Goal: Task Accomplishment & Management: Use online tool/utility

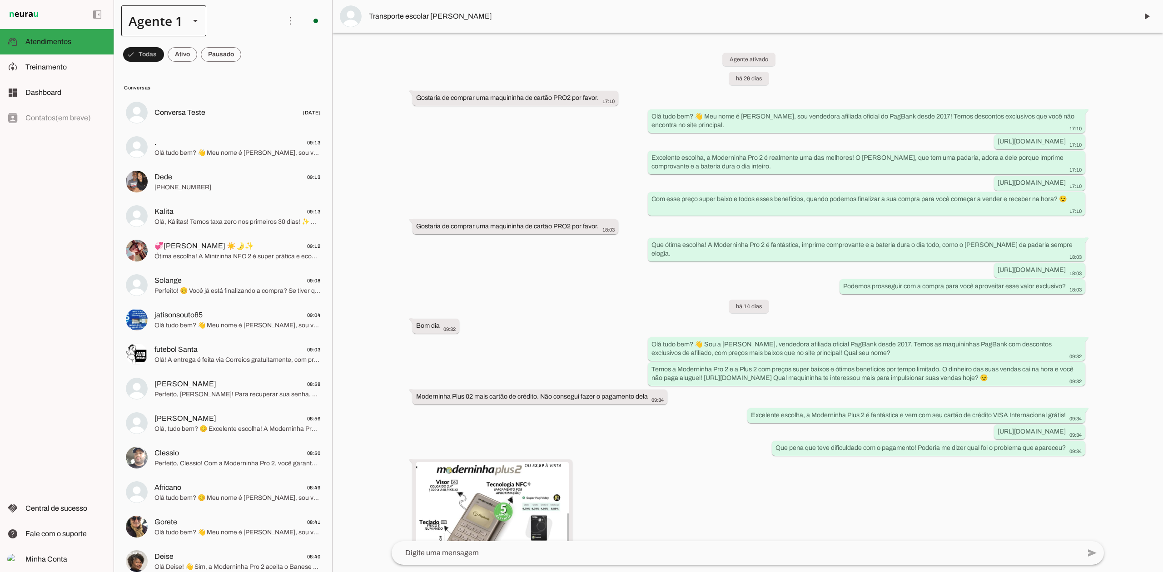
click at [184, 19] on div at bounding box center [195, 20] width 22 height 31
click at [250, 104] on slot at bounding box center [285, 109] width 70 height 11
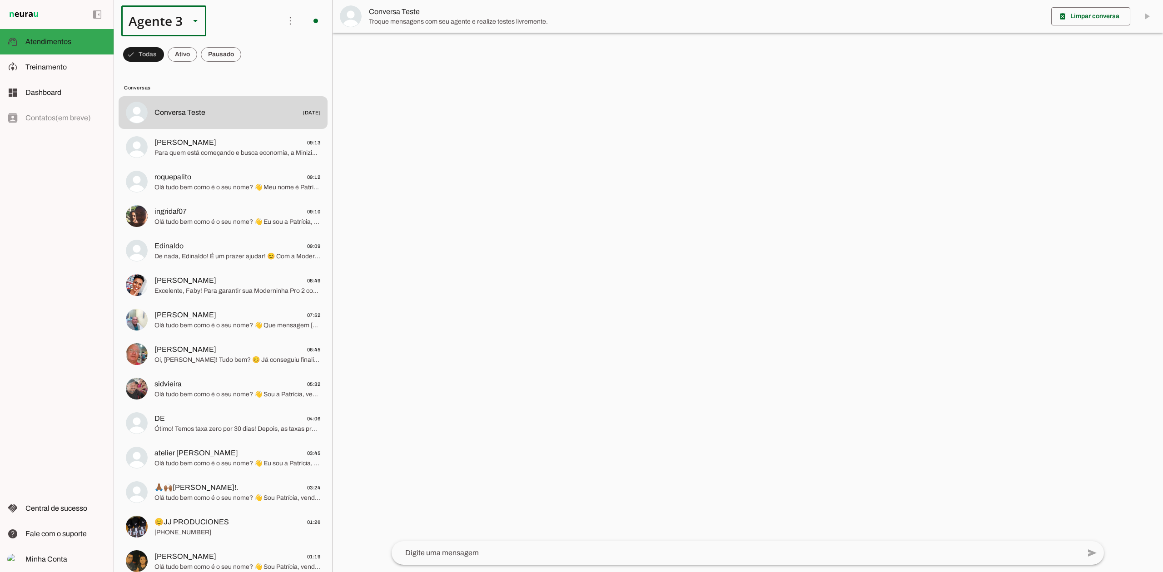
click at [198, 20] on slot at bounding box center [195, 20] width 11 height 11
click at [250, 205] on slot at bounding box center [285, 210] width 70 height 11
type md-outlined-select "GQ9PhWEZSonRwvzA5rto"
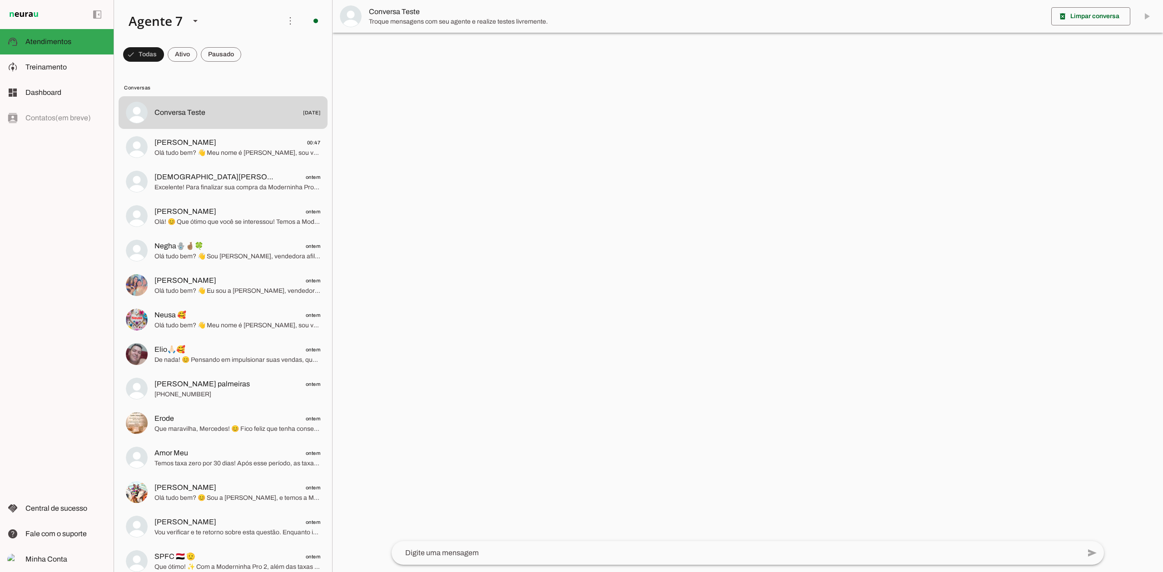
click at [69, 252] on div "left_panel_open left_panel_close" at bounding box center [57, 286] width 114 height 572
drag, startPoint x: 302, startPoint y: 18, endPoint x: 306, endPoint y: 21, distance: 5.3
click at [305, 18] on span at bounding box center [316, 21] width 22 height 22
click at [415, 54] on md-item "Integrar com WhatsApp" at bounding box center [440, 56] width 51 height 44
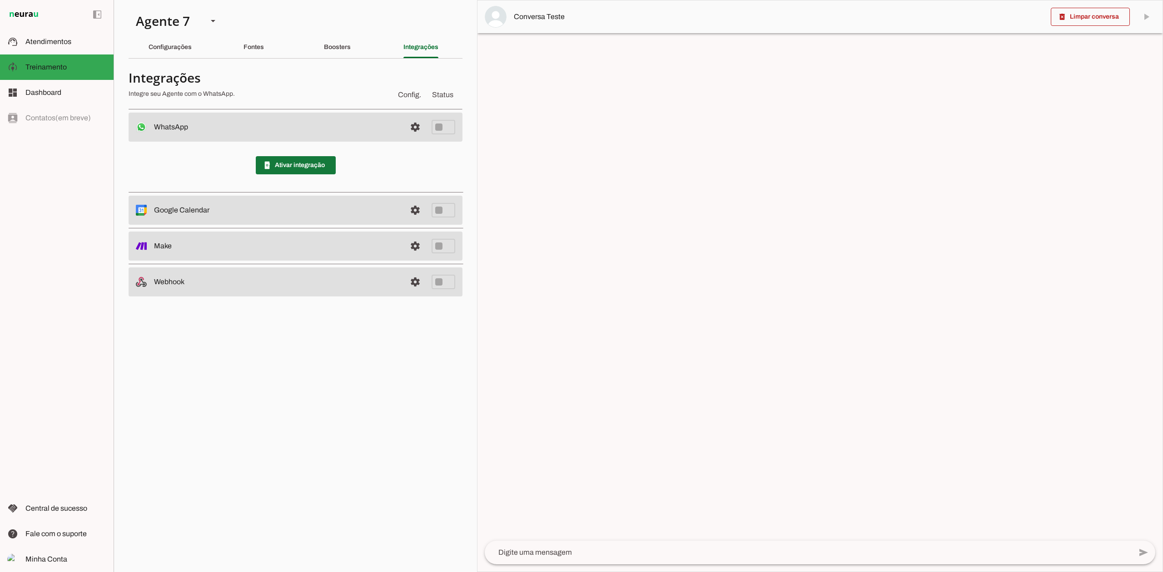
click at [264, 155] on span at bounding box center [296, 165] width 80 height 22
click at [71, 42] on slot at bounding box center [65, 41] width 81 height 11
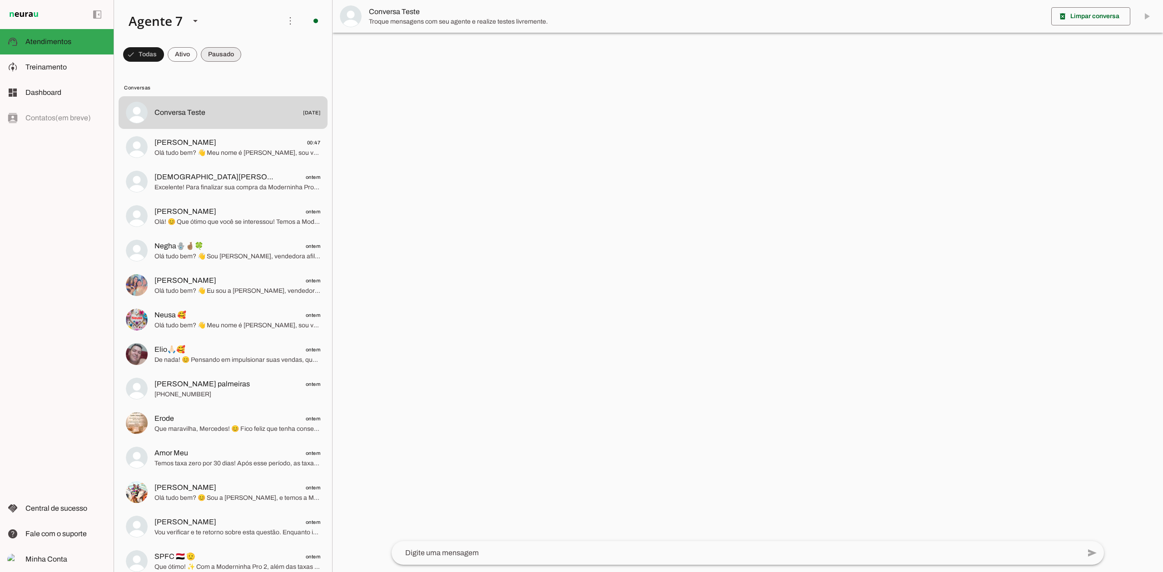
click at [220, 55] on span at bounding box center [221, 55] width 40 height 22
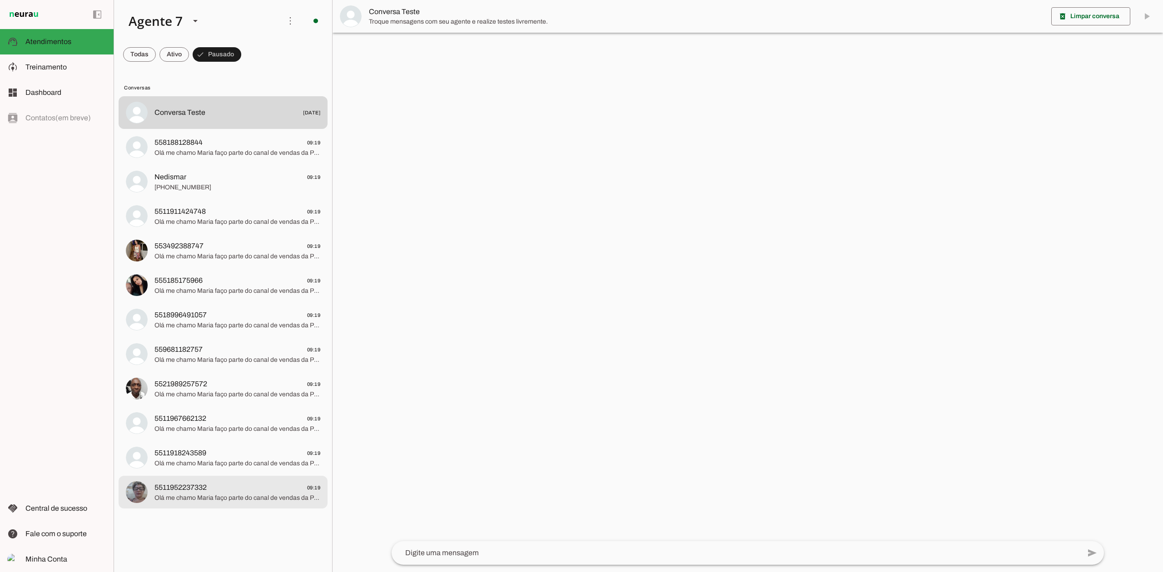
click at [240, 501] on span "Olá me chamo Maria faço parte do canal de vendas da Pagbank aqui está o link pr…" at bounding box center [237, 498] width 166 height 9
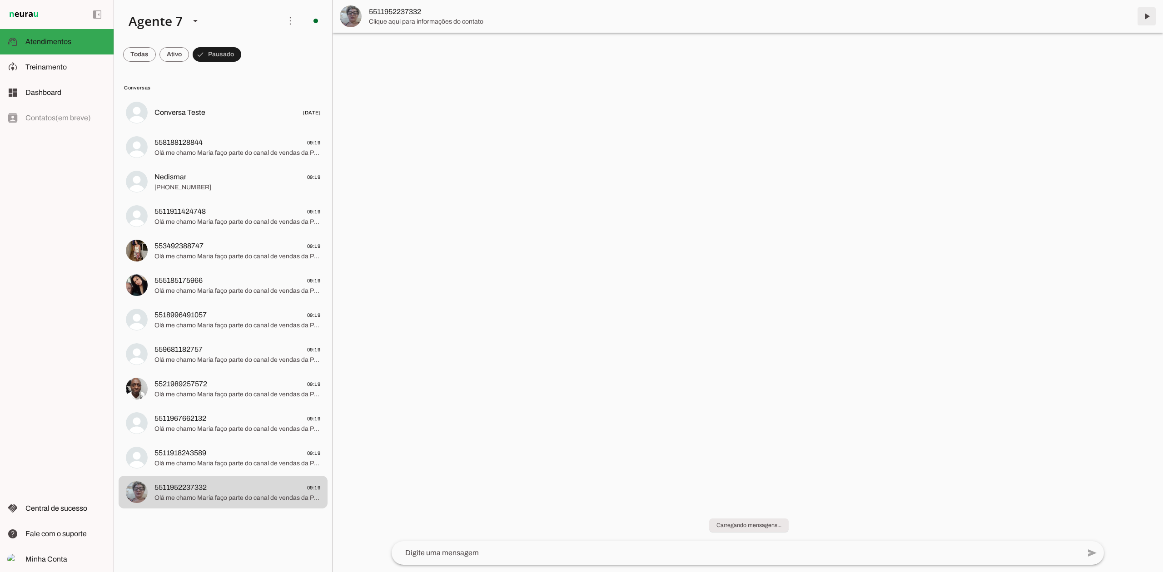
click at [1145, 22] on span at bounding box center [1146, 16] width 22 height 22
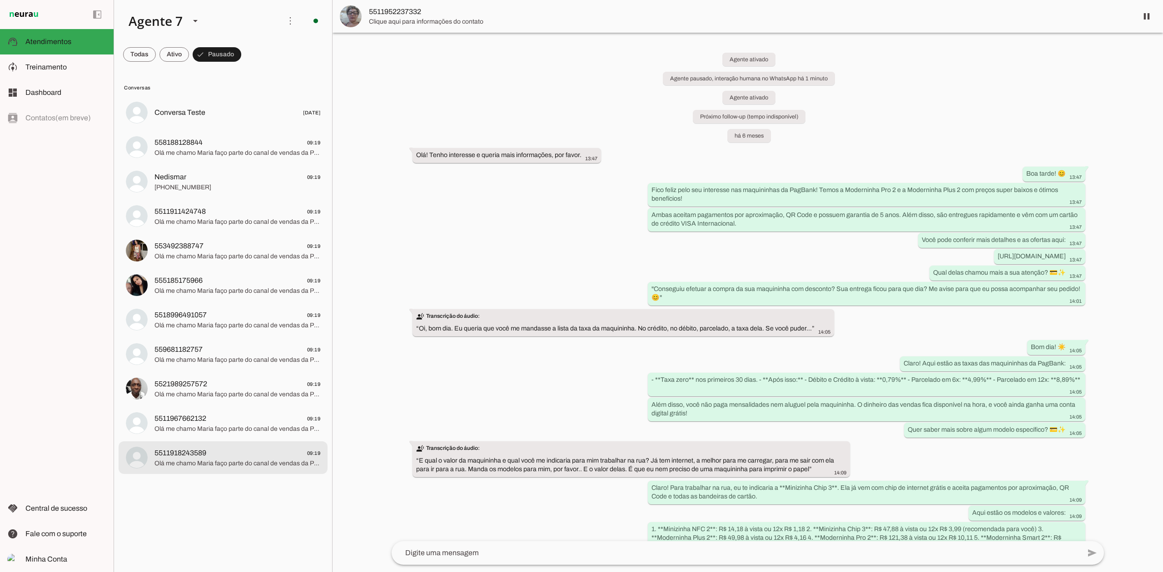
click at [256, 453] on span "5511918243589 09:19" at bounding box center [237, 453] width 166 height 11
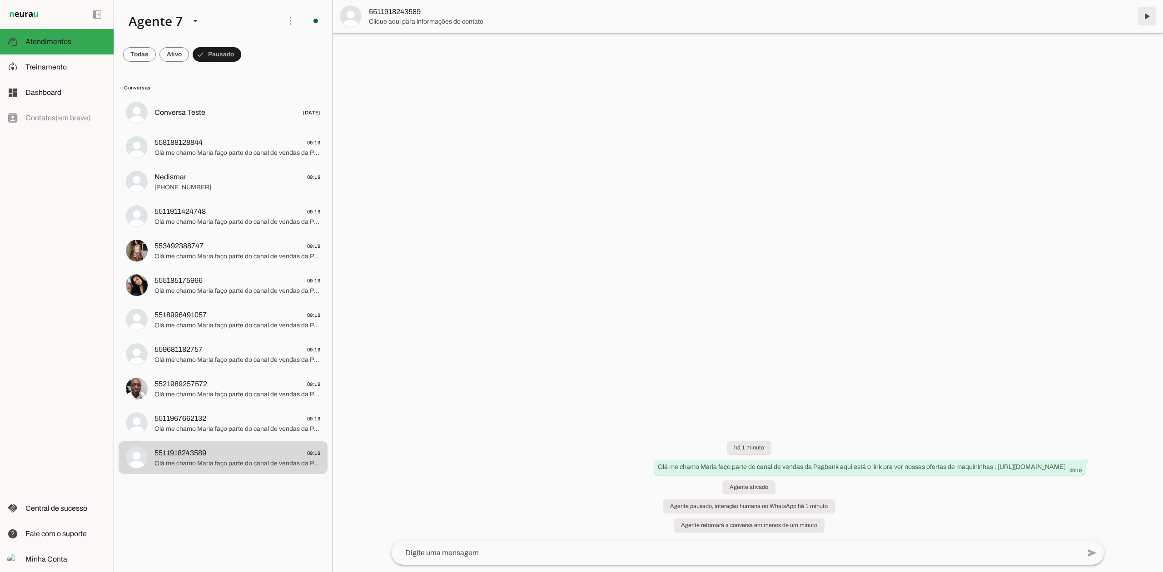
click at [1151, 15] on span at bounding box center [1146, 16] width 22 height 22
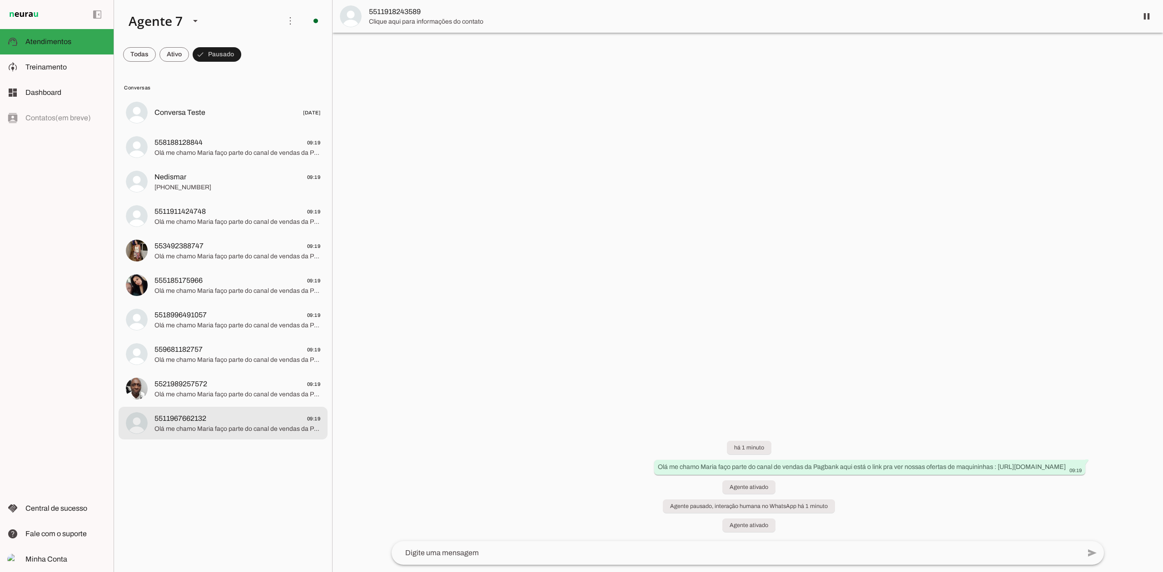
click at [242, 420] on span "5511967662132 09:19" at bounding box center [237, 418] width 166 height 11
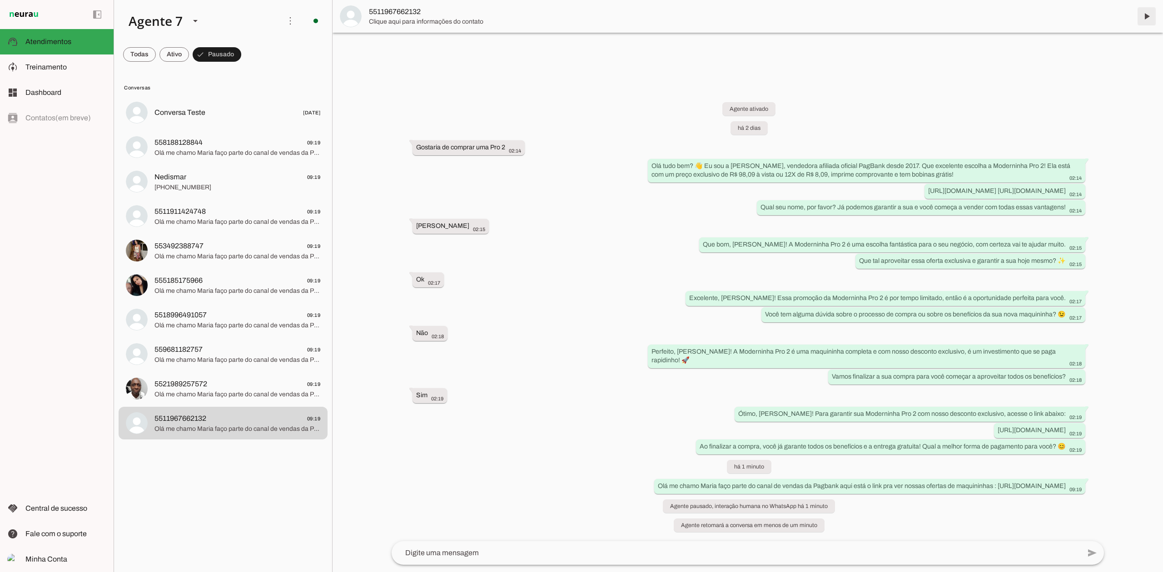
click at [1147, 15] on span at bounding box center [1146, 16] width 22 height 22
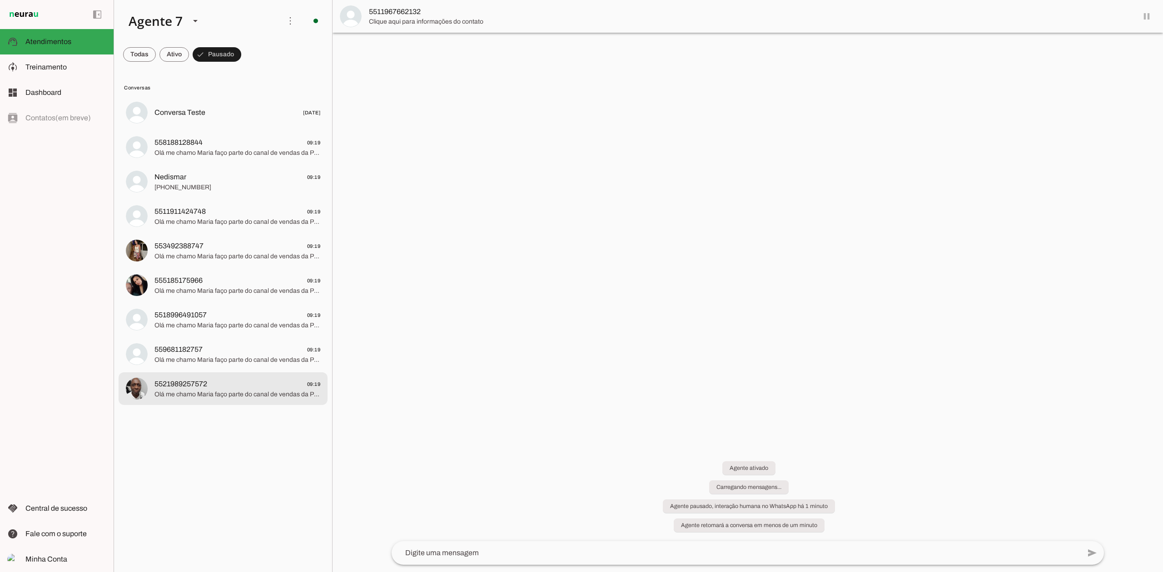
click at [193, 403] on md-item "5521989257572 09:19 Olá me chamo Maria faço parte do canal de vendas da Pagbank…" at bounding box center [223, 388] width 209 height 33
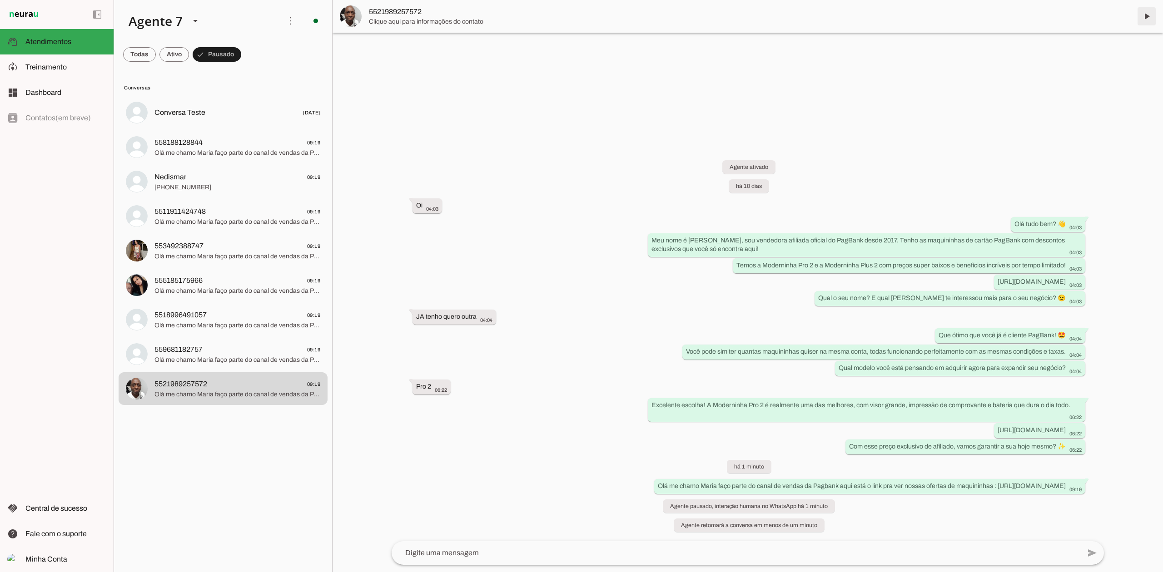
click at [1147, 17] on span at bounding box center [1146, 16] width 22 height 22
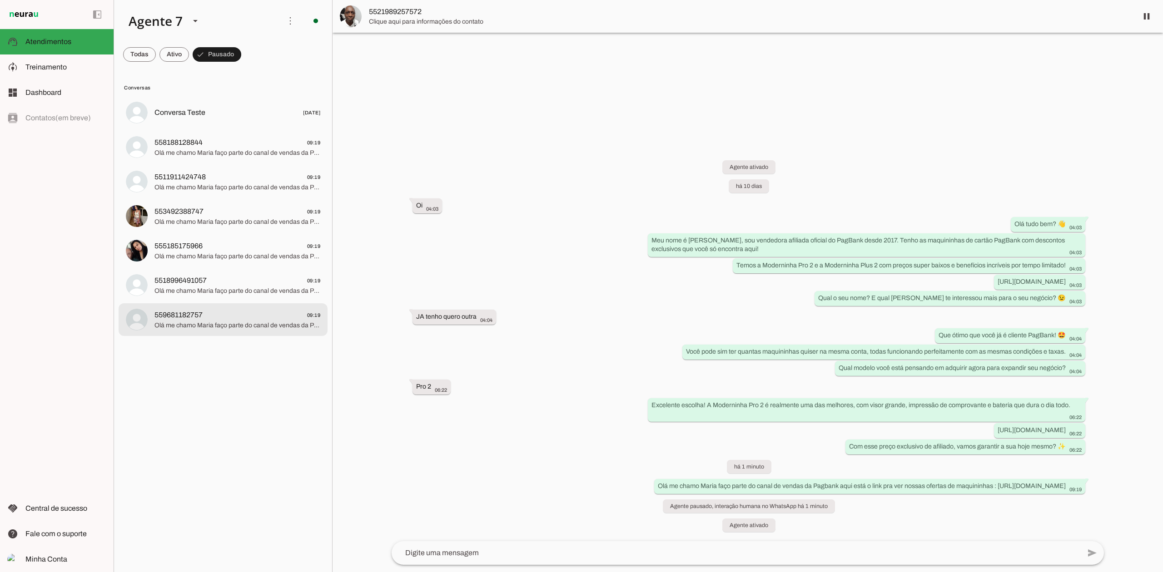
click at [233, 315] on span "559681182757 09:19" at bounding box center [237, 315] width 166 height 11
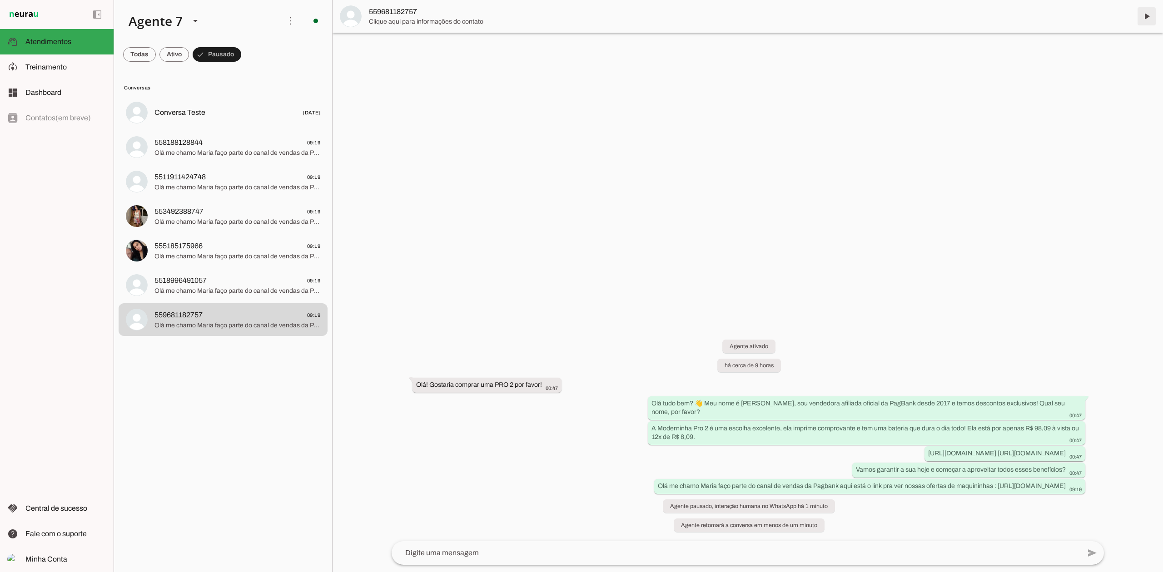
click at [1154, 18] on span at bounding box center [1146, 16] width 22 height 22
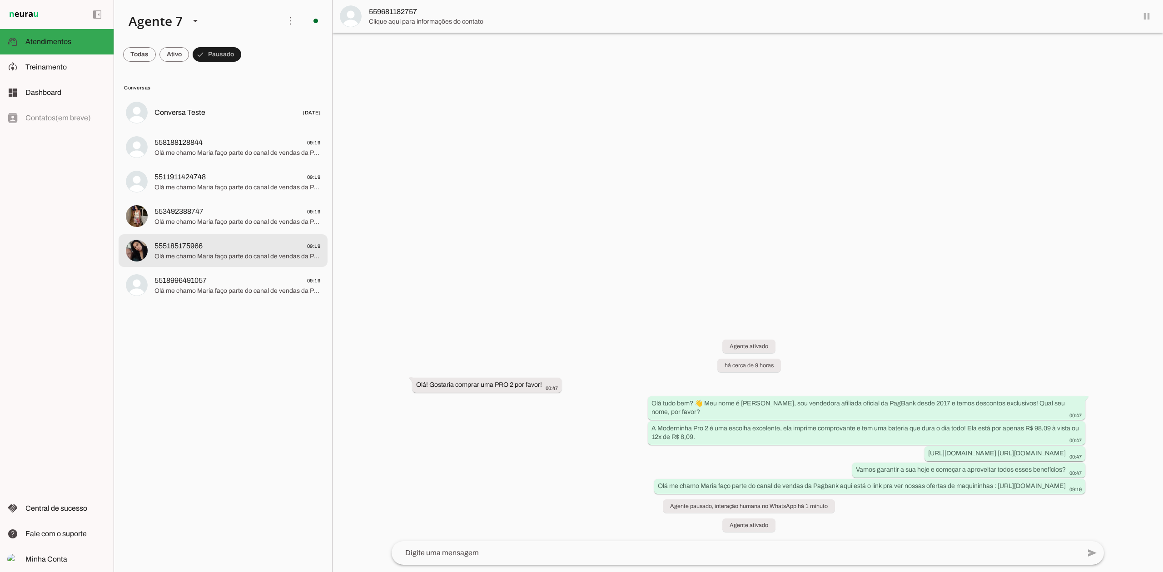
click at [168, 253] on span "Olá me chamo Maria faço parte do canal de vendas da Pagbank aqui está o link pr…" at bounding box center [237, 256] width 166 height 9
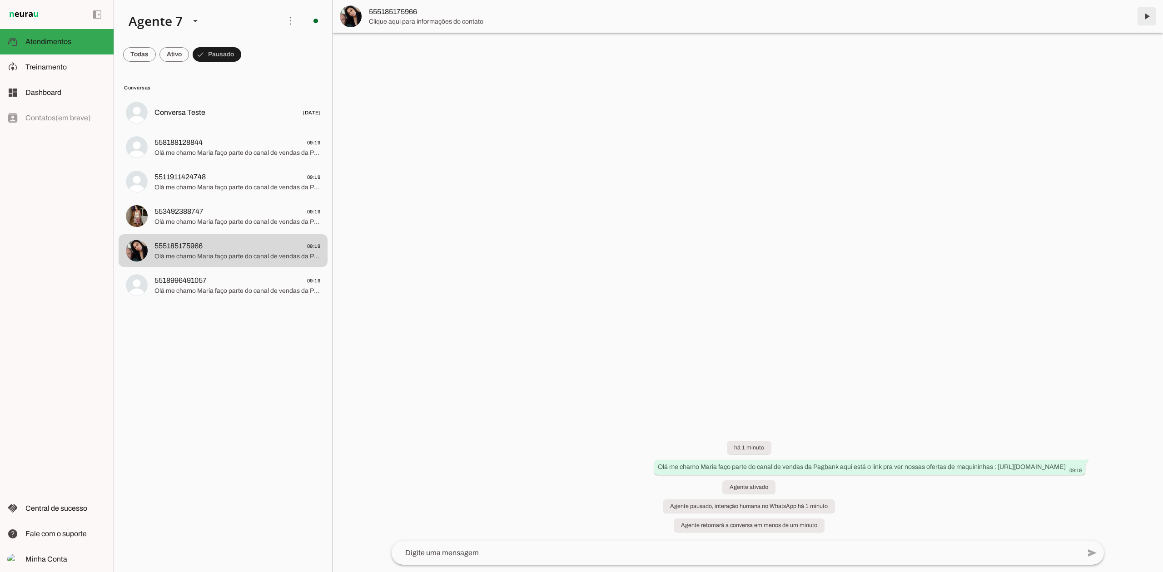
click at [1143, 18] on span at bounding box center [1146, 16] width 22 height 22
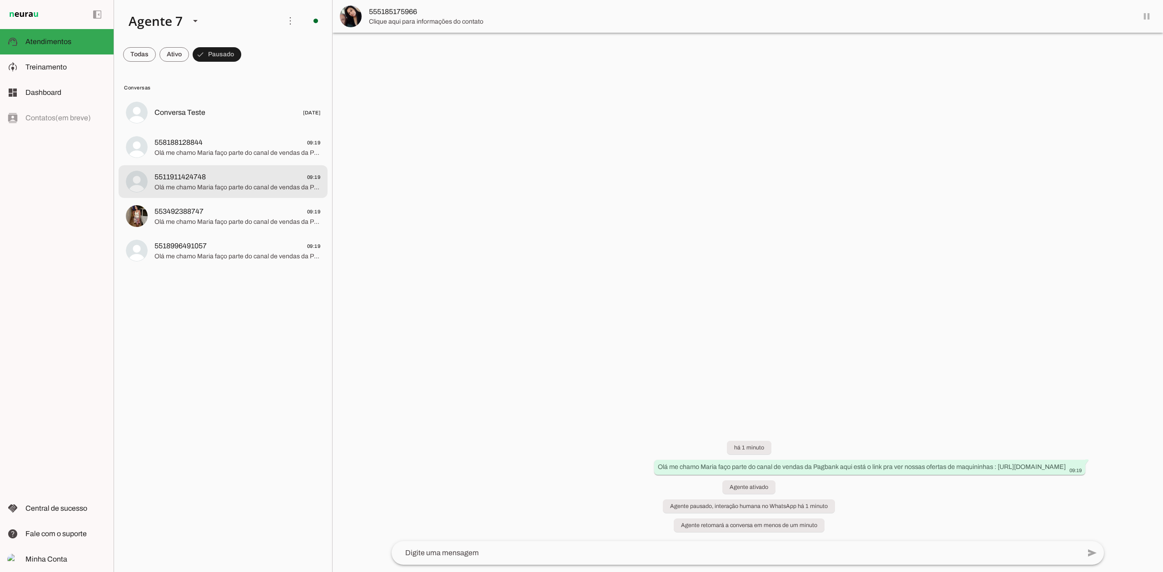
click at [202, 206] on span "553492388747" at bounding box center [178, 211] width 49 height 11
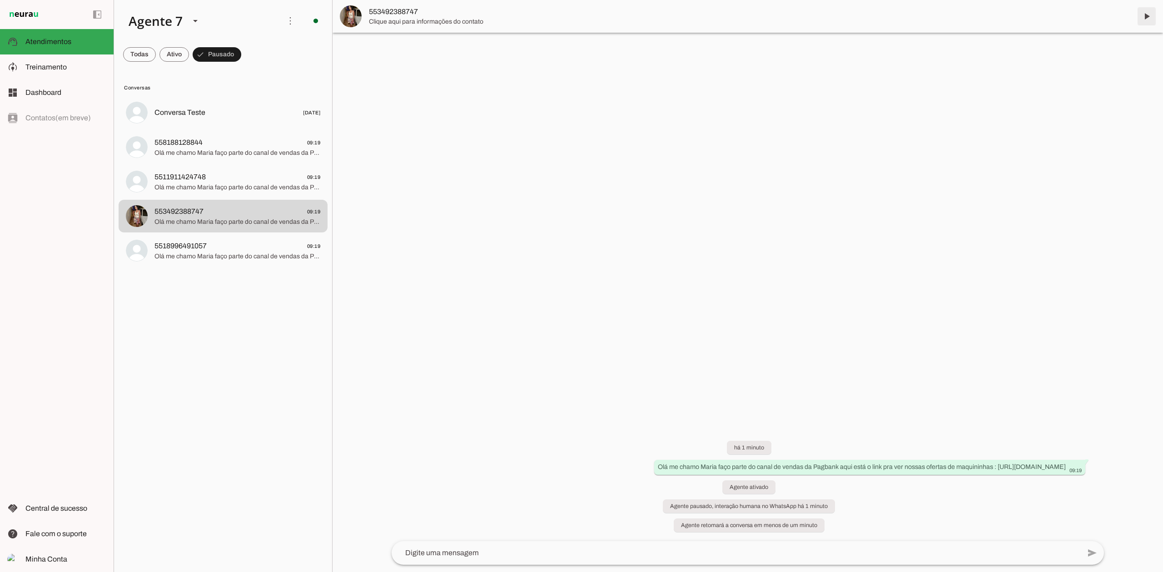
click at [1144, 17] on span at bounding box center [1146, 16] width 22 height 22
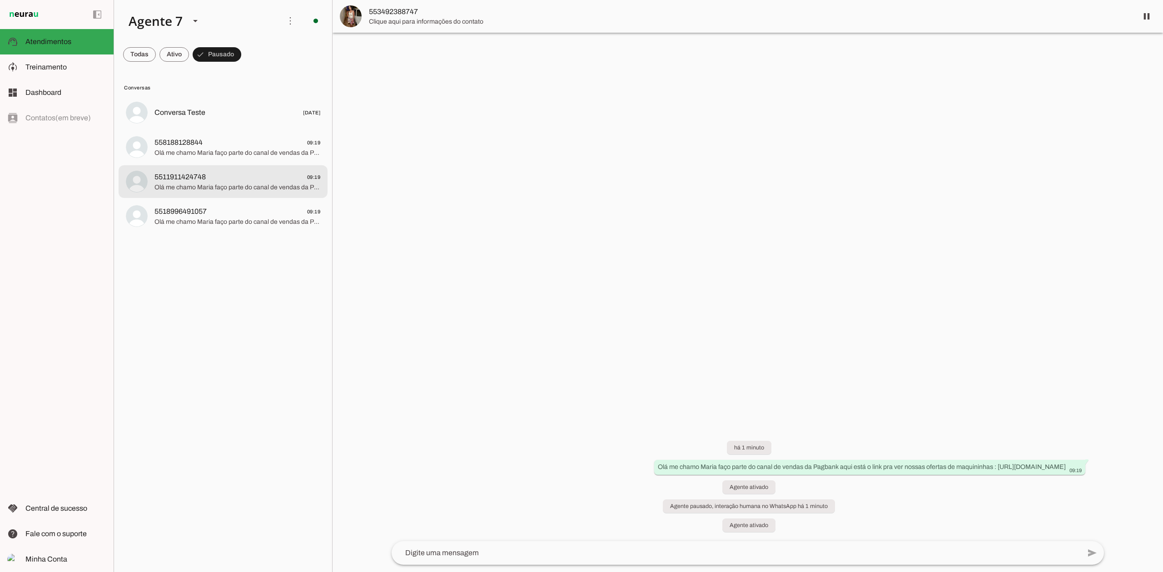
click at [271, 171] on div at bounding box center [237, 182] width 166 height 22
click at [1154, 15] on span at bounding box center [1146, 16] width 22 height 22
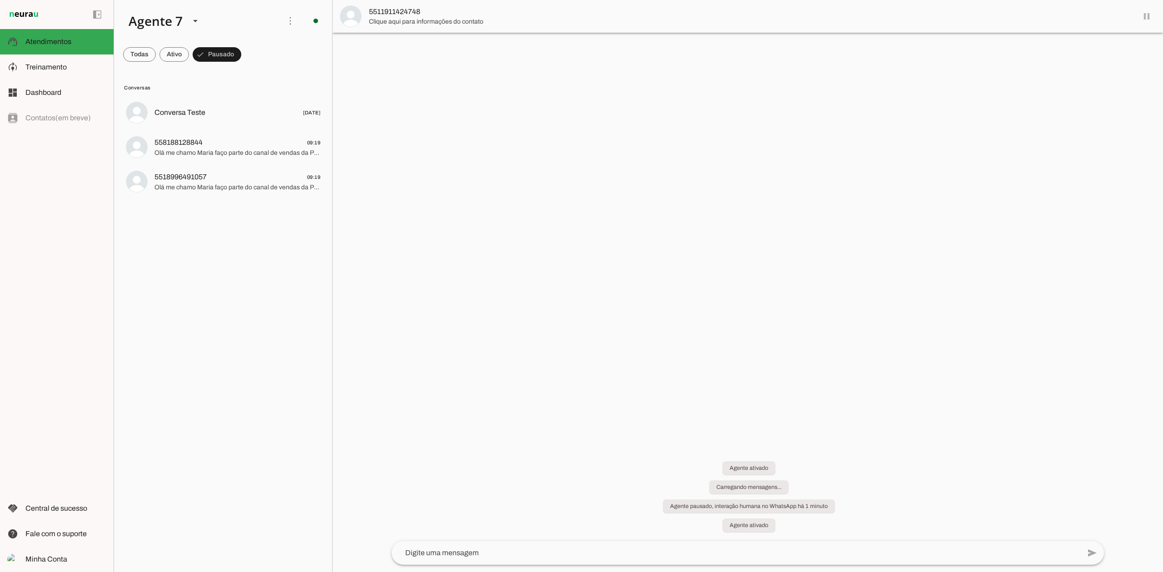
click at [211, 164] on lit-virtualizer "Conversa Teste [DATE] 558188128844 09:19 Olá me chamo Maria faço parte do canal…" at bounding box center [223, 332] width 218 height 472
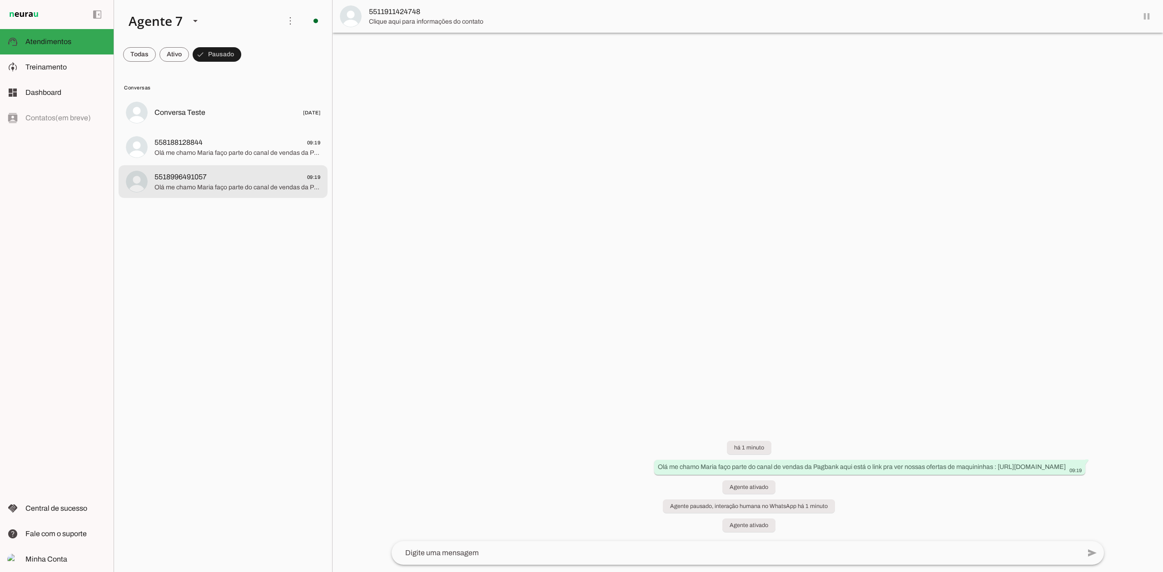
click at [255, 167] on md-item "5518996491057 09:19 Olá me chamo Maria faço parte do canal de vendas da Pagbank…" at bounding box center [223, 181] width 209 height 33
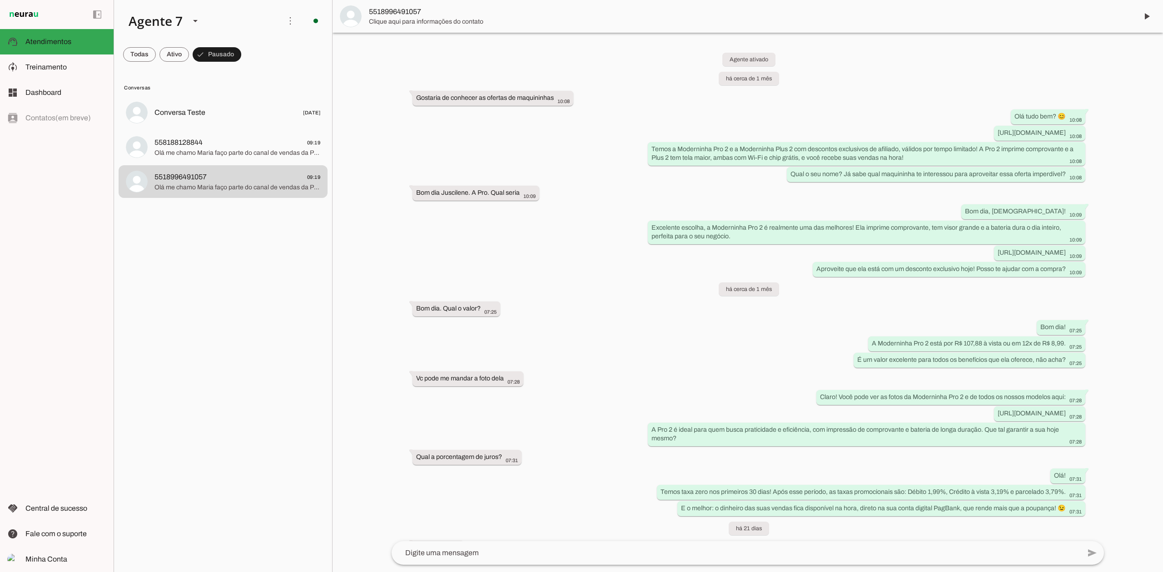
scroll to position [673, 0]
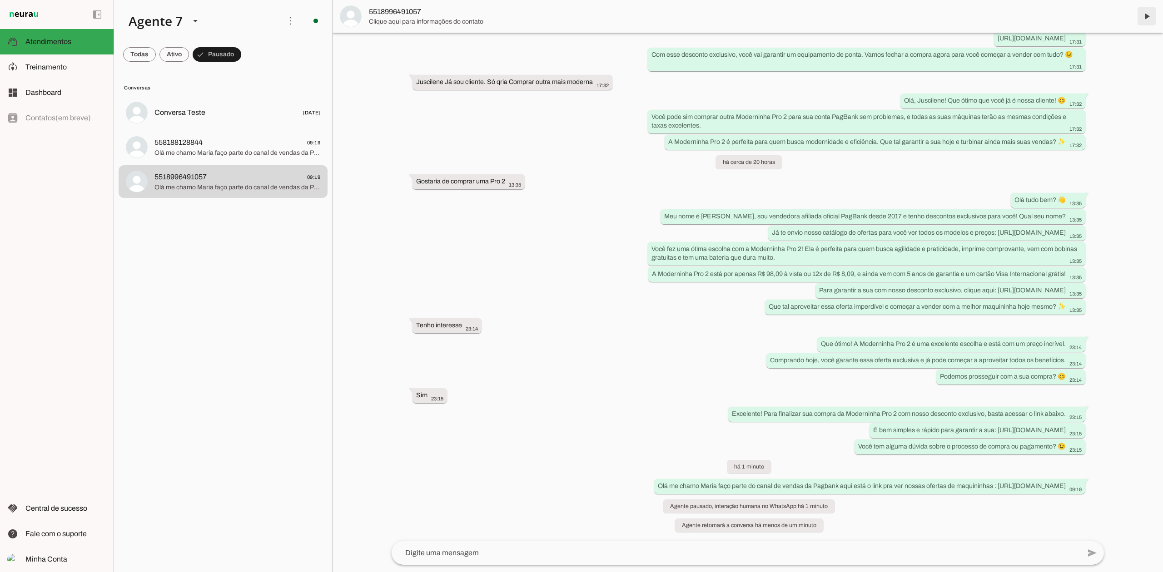
click at [1147, 21] on span at bounding box center [1146, 16] width 22 height 22
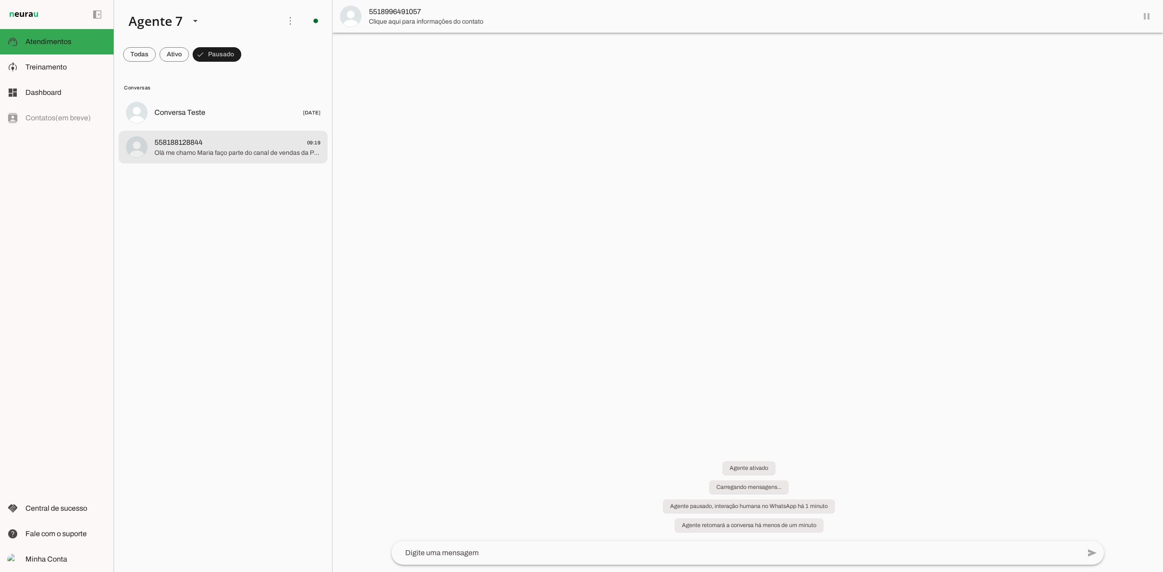
scroll to position [0, 0]
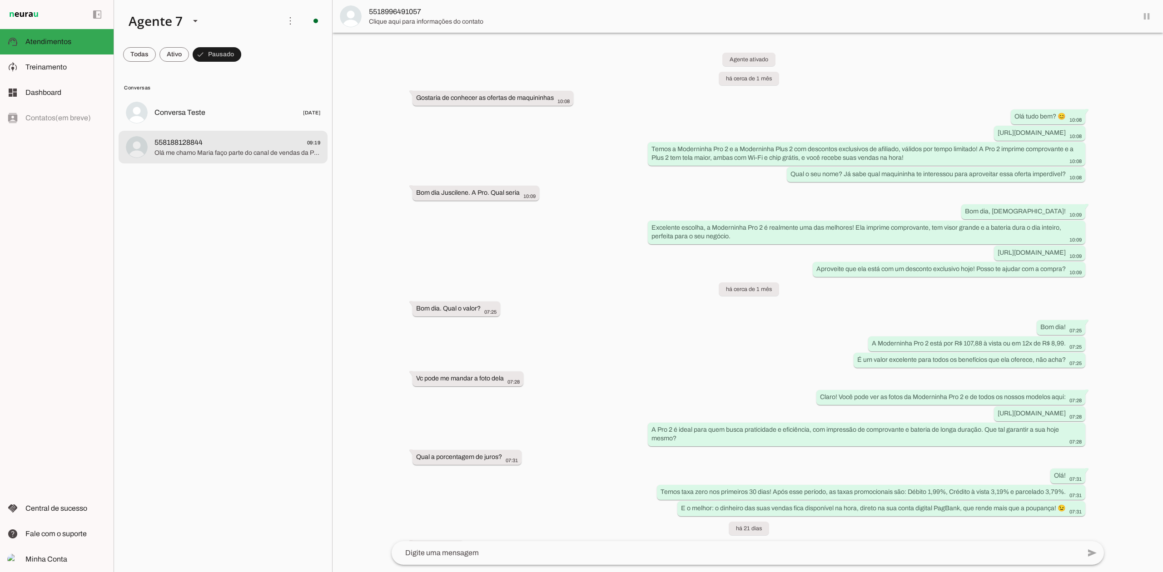
click at [242, 149] on span "Olá me chamo Maria faço parte do canal de vendas da Pagbank aqui está o link pr…" at bounding box center [237, 153] width 166 height 9
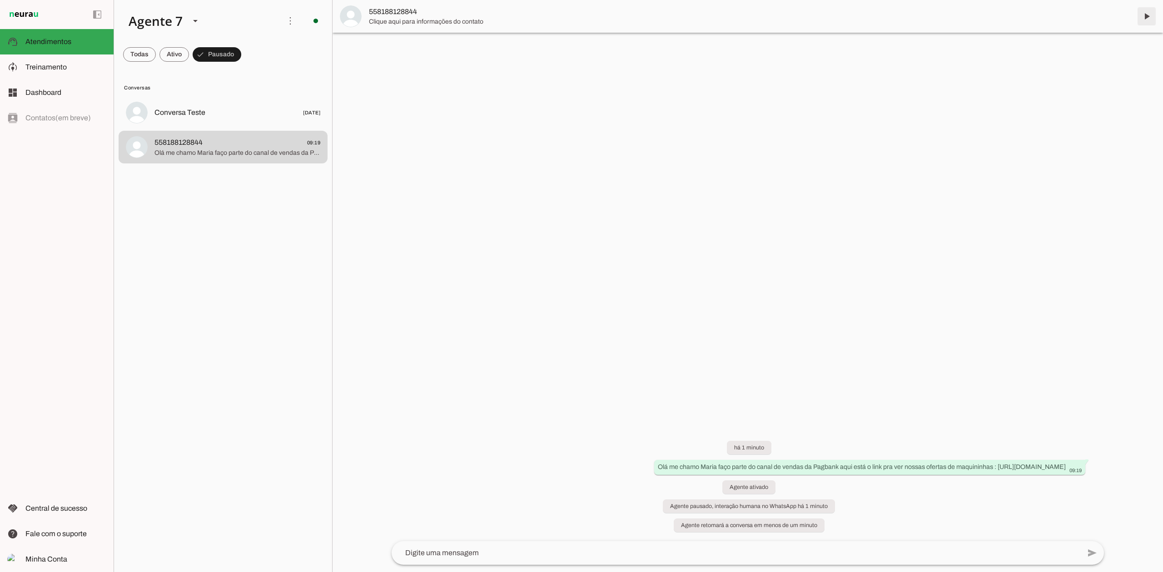
click at [1148, 17] on span at bounding box center [1146, 16] width 22 height 22
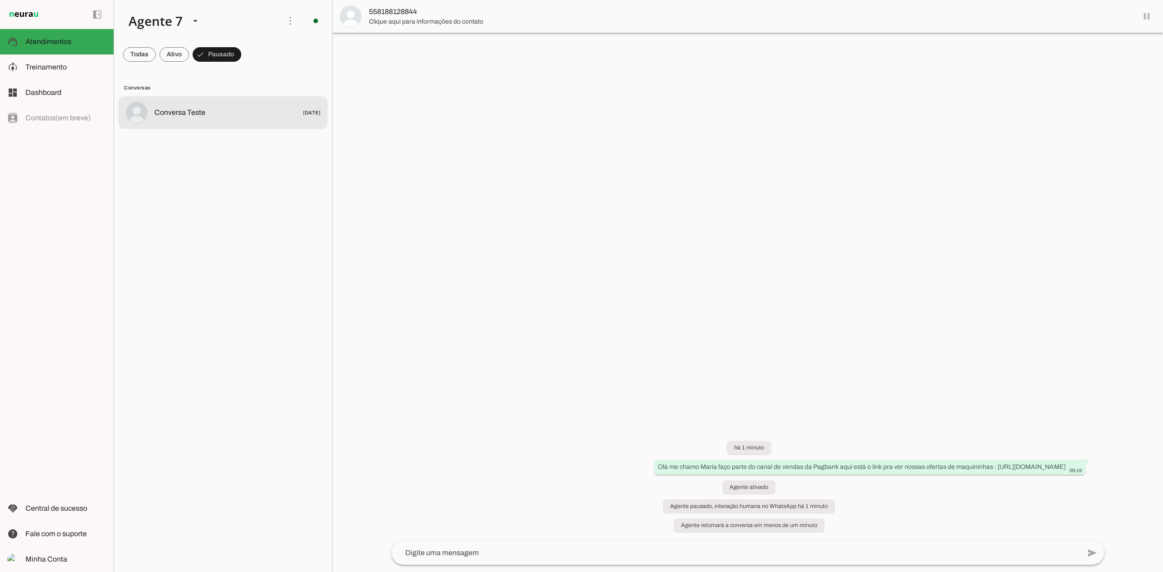
click at [238, 113] on span "Conversa Teste [DATE]" at bounding box center [237, 112] width 166 height 11
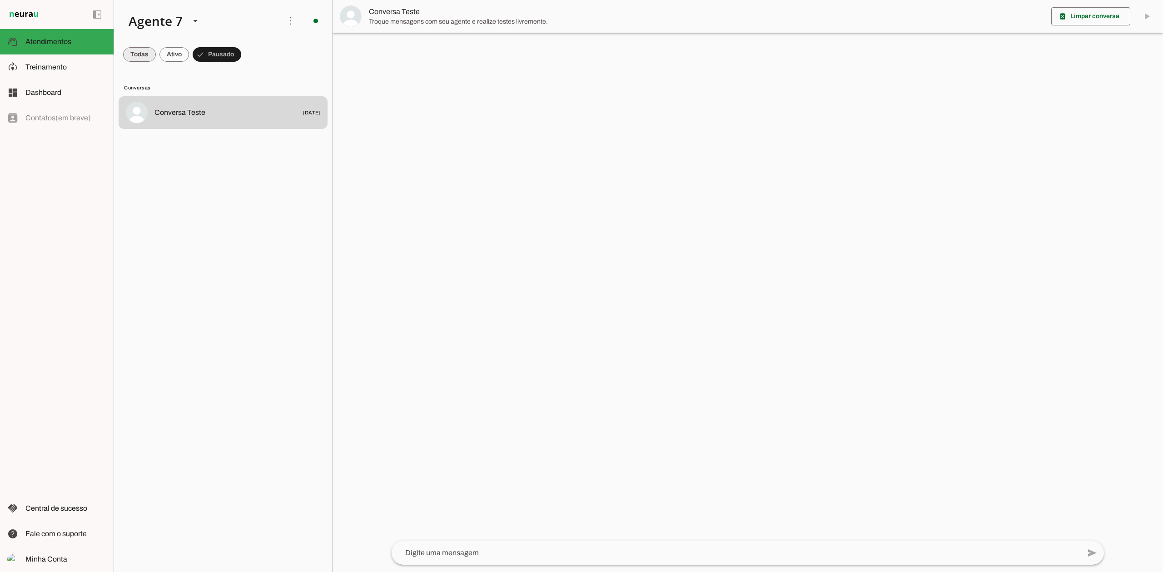
click at [146, 54] on span at bounding box center [139, 55] width 33 height 22
